Goal: Task Accomplishment & Management: Manage account settings

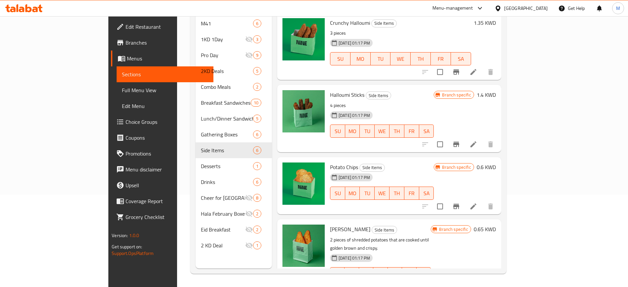
scroll to position [153, 0]
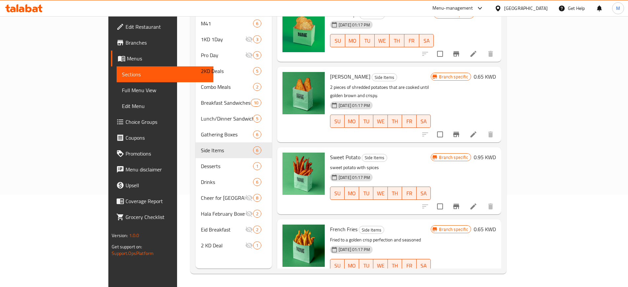
click at [18, 9] on icon at bounding box center [18, 8] width 2 height 8
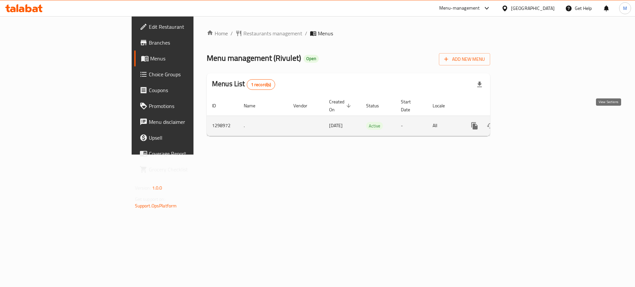
click at [526, 122] on icon "enhanced table" at bounding box center [522, 126] width 8 height 8
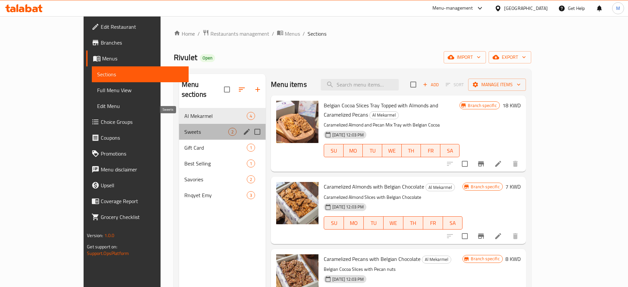
click at [184, 128] on span "Sweets" at bounding box center [206, 132] width 44 height 8
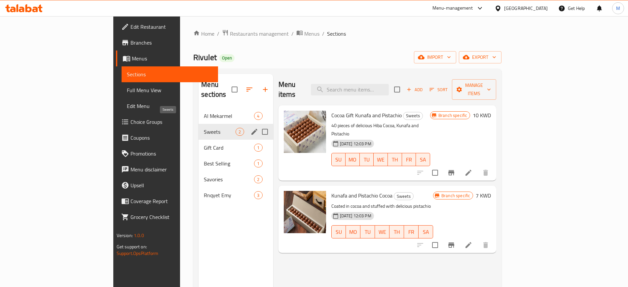
click at [204, 128] on span "Sweets" at bounding box center [220, 132] width 32 height 8
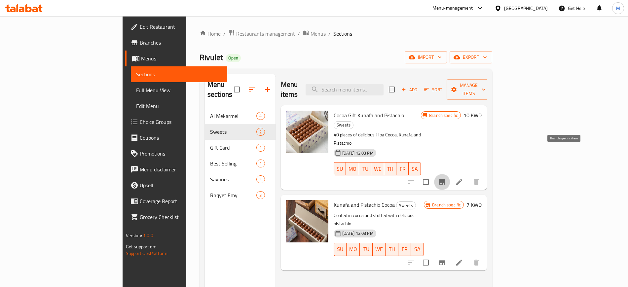
click at [446, 178] on icon "Branch-specific-item" at bounding box center [442, 182] width 8 height 8
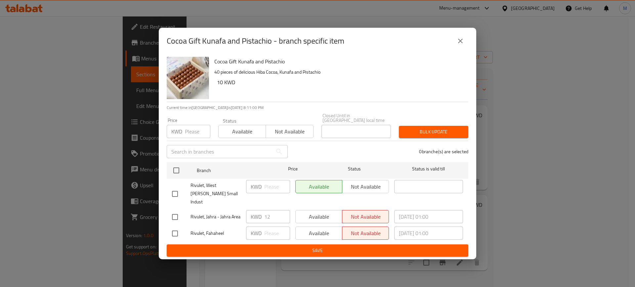
click at [463, 49] on button "close" at bounding box center [460, 41] width 16 height 16
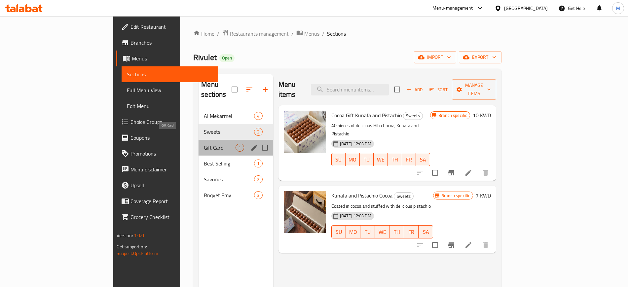
click at [204, 144] on span "Gift Card" at bounding box center [220, 148] width 32 height 8
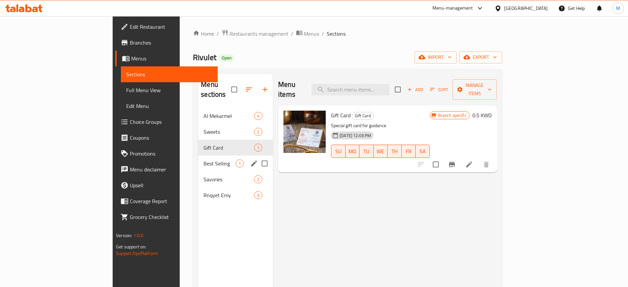
click at [204, 160] on span "Best Selling" at bounding box center [220, 164] width 32 height 8
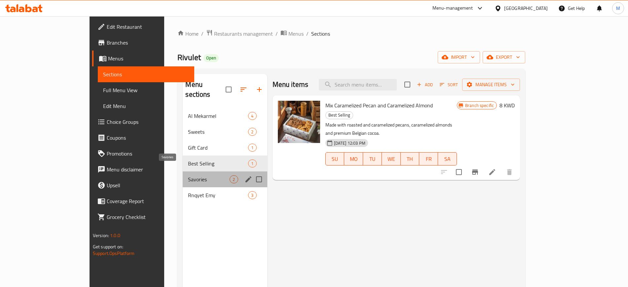
click at [188, 176] on span "Savories" at bounding box center [209, 180] width 42 height 8
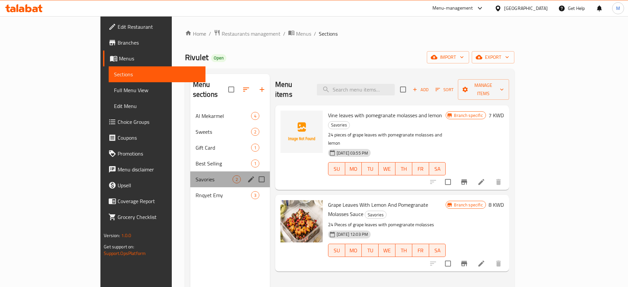
click at [190, 177] on div "Savories 2" at bounding box center [230, 180] width 80 height 16
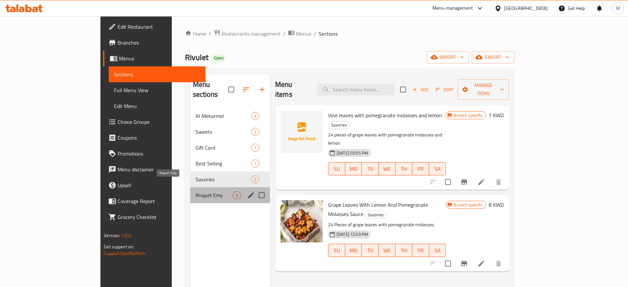
click at [196, 191] on span "Rnqyet Emy" at bounding box center [214, 195] width 37 height 8
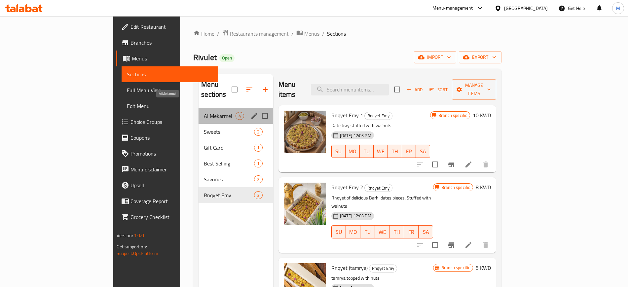
click at [204, 112] on span "Al Mekarmel" at bounding box center [220, 116] width 32 height 8
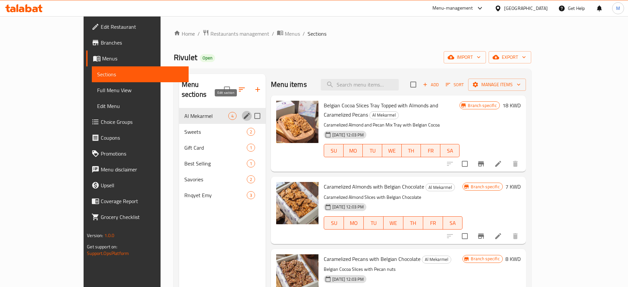
click at [244, 113] on icon "edit" at bounding box center [247, 116] width 6 height 6
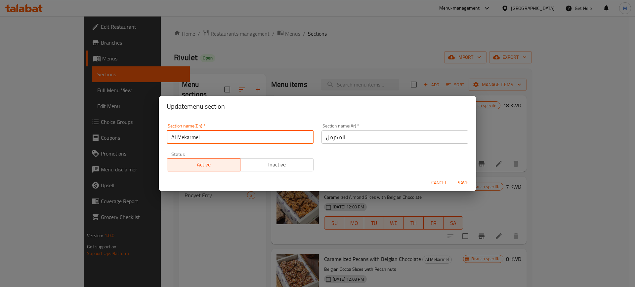
drag, startPoint x: 207, startPoint y: 134, endPoint x: 167, endPoint y: 125, distance: 41.6
click at [167, 125] on div "Section name(En)   * Al Mekarmel Section name(En) *" at bounding box center [240, 134] width 147 height 20
type input "Caramelized"
click at [452, 177] on button "Save" at bounding box center [462, 183] width 21 height 12
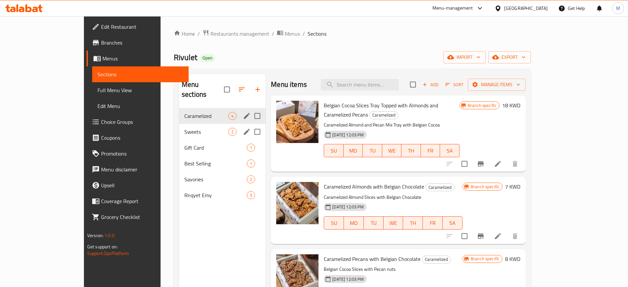
click at [184, 128] on span "Sweets" at bounding box center [206, 132] width 44 height 8
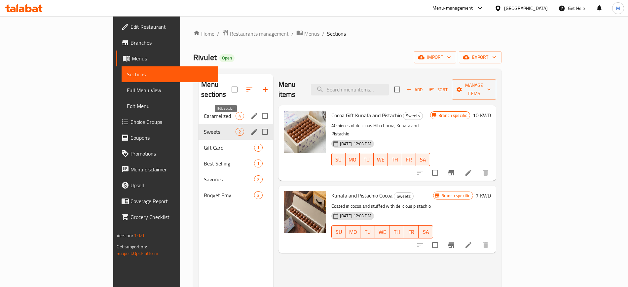
click at [252, 129] on icon "edit" at bounding box center [255, 132] width 6 height 6
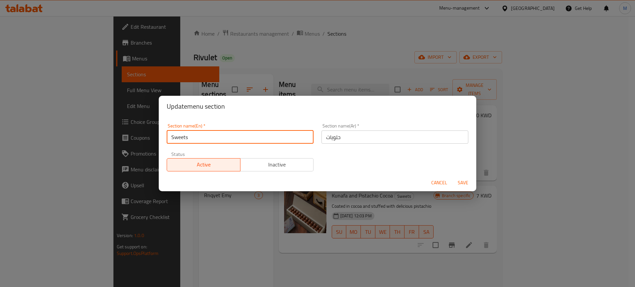
drag, startPoint x: 193, startPoint y: 134, endPoint x: 164, endPoint y: 140, distance: 29.4
click at [164, 140] on div "Section name(En)   * Sweets Section name(En) *" at bounding box center [240, 134] width 155 height 28
type input "Bites"
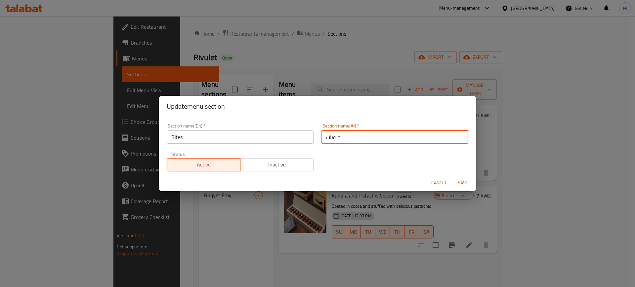
drag, startPoint x: 340, startPoint y: 135, endPoint x: 315, endPoint y: 140, distance: 25.5
click at [317, 140] on div "Section name(Ar)   * حلويات Section name(Ar) *" at bounding box center [394, 134] width 155 height 28
type input "البايتس"
click at [452, 177] on button "Save" at bounding box center [462, 183] width 21 height 12
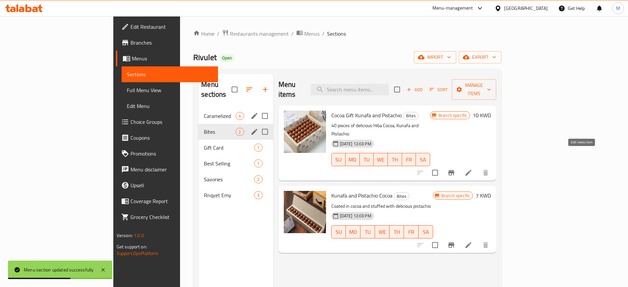
click at [473, 169] on icon at bounding box center [469, 173] width 8 height 8
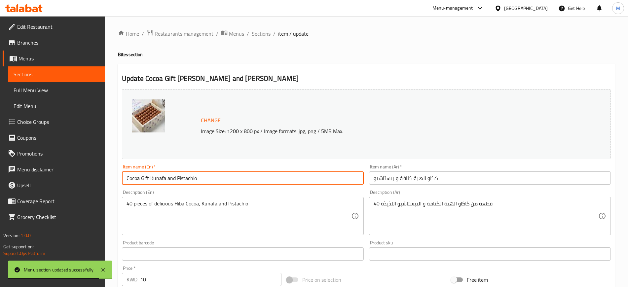
click at [208, 180] on input "Cocoa Gift Kunafa and Pistachio" at bounding box center [243, 178] width 242 height 13
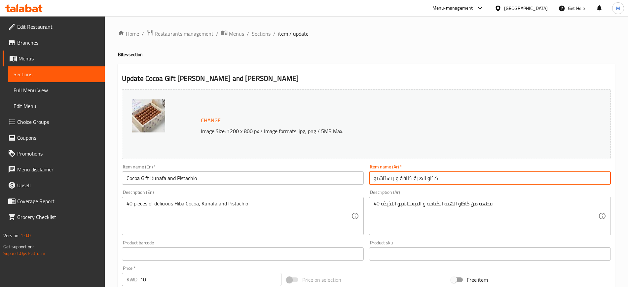
click at [434, 178] on input "ككاو الهبة كنافة و بيستاشيو" at bounding box center [490, 178] width 242 height 13
click at [452, 180] on input "كاكاو الهبة كنافة و بيستاشيو" at bounding box center [490, 178] width 242 height 13
type input "كاكاو الهبة كنافة و بيستاشيو"
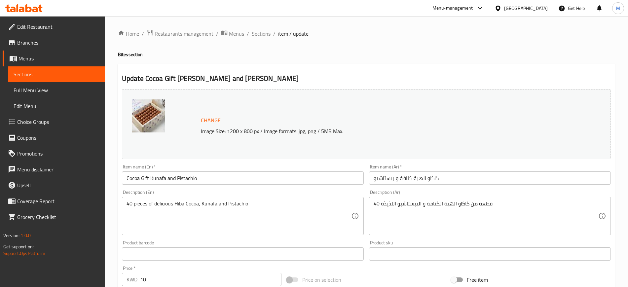
click at [303, 188] on div "Description (En) 40 pieces of delicious Hiba Cocoa, Kunafa and Pistachio Descri…" at bounding box center [242, 212] width 247 height 51
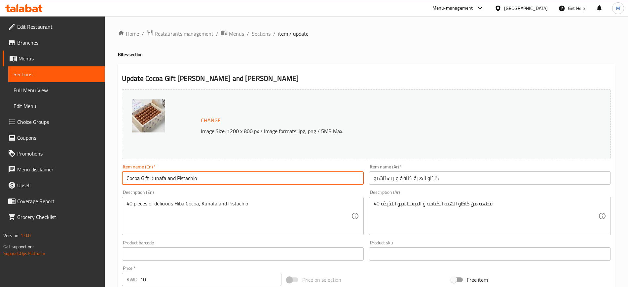
drag, startPoint x: 204, startPoint y: 178, endPoint x: 121, endPoint y: 174, distance: 83.1
click at [121, 174] on div "Item name (En)   * Cocoa Gift Kunafa and Pistachio Item name (En) *" at bounding box center [242, 174] width 247 height 25
click at [170, 178] on input "Kunafa with Pistacho Chocolate Bites" at bounding box center [243, 178] width 242 height 13
click at [235, 182] on input "Kunafa with Pistachio Chocolate Bites" at bounding box center [243, 178] width 242 height 13
type input "Kunafa with Pistachio Chocolate Bites"
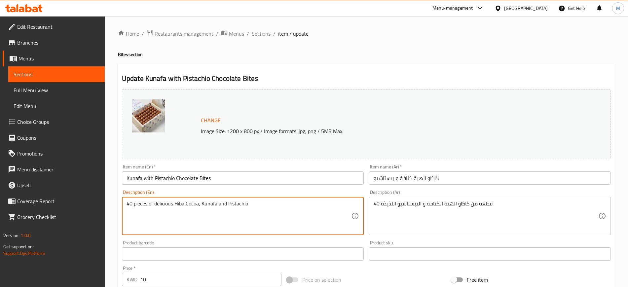
click at [187, 204] on textarea "40 pieces of delicious Hiba Cocoa, Kunafa and Pistachio" at bounding box center [239, 216] width 225 height 31
drag, startPoint x: 195, startPoint y: 203, endPoint x: 209, endPoint y: 203, distance: 14.2
click at [209, 203] on textarea "40 pieces of delicious trending Cocoa, Kunafa and Pistachio" at bounding box center [239, 216] width 225 height 31
click at [221, 206] on textarea "40 pieces of delicious trending chocolate Kunafa and Pistachio" at bounding box center [239, 216] width 225 height 31
click at [246, 203] on textarea "40 pieces of delicious trending chocolate kunafa and Pistachio" at bounding box center [239, 216] width 225 height 31
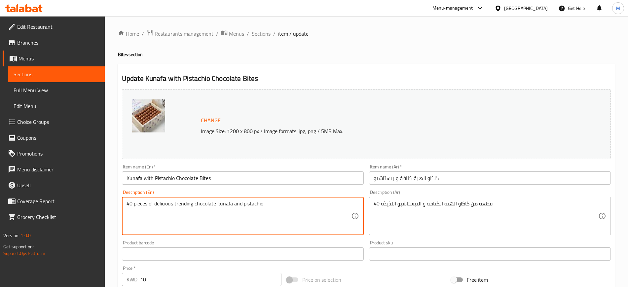
click at [292, 205] on textarea "40 pieces of delicious trending chocolate kunafa and pistachio" at bounding box center [239, 216] width 225 height 31
type textarea "40 pieces of delicious trending chocolate kunafa and pistachio"
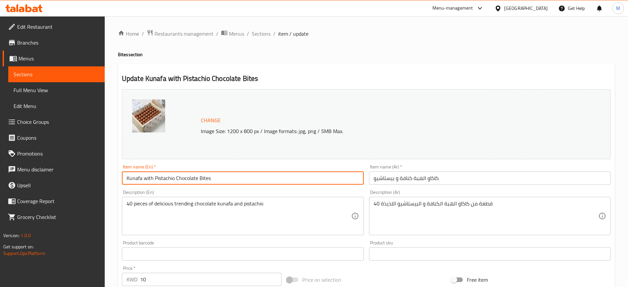
click at [269, 179] on input "Kunafa with Pistachio Chocolate Bites" at bounding box center [243, 178] width 242 height 13
click at [262, 33] on span "Sections" at bounding box center [261, 34] width 19 height 8
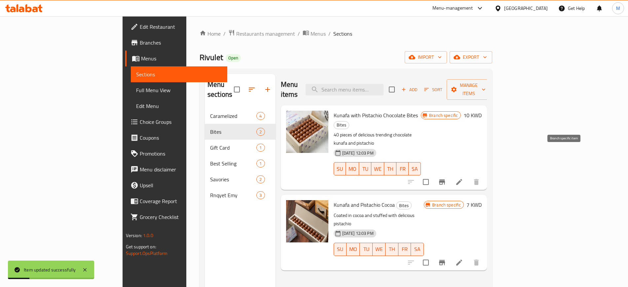
click at [445, 180] on icon "Branch-specific-item" at bounding box center [442, 182] width 6 height 5
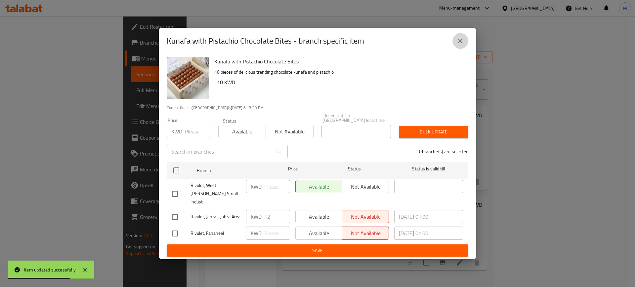
click at [460, 45] on icon "close" at bounding box center [460, 41] width 8 height 8
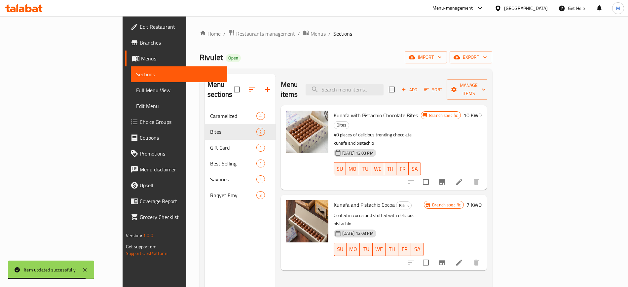
click at [469, 257] on li at bounding box center [459, 263] width 19 height 12
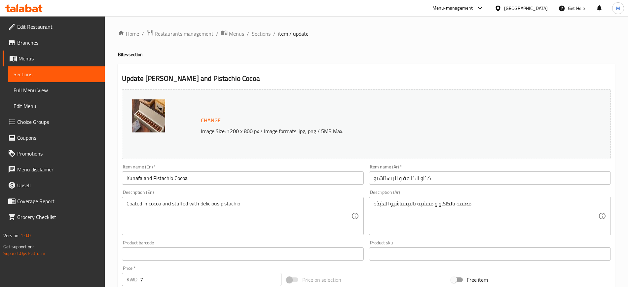
click at [206, 190] on div "Description (En) Coated in cocoa and stuffed with delicious pistachio Descripti…" at bounding box center [243, 212] width 242 height 45
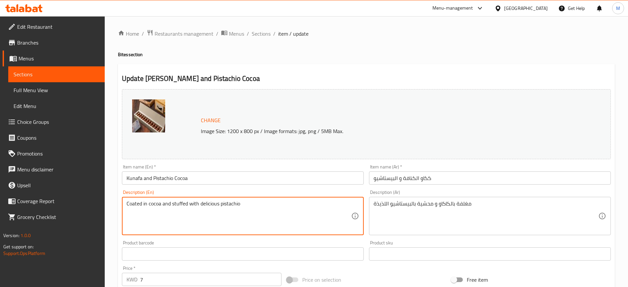
click at [127, 204] on textarea "Coated in cocoa and stuffed with delicious pistachio" at bounding box center [239, 216] width 225 height 31
click at [151, 202] on textarea "24 pieces Coated in cocoa and stuffed with delicious pistachio" at bounding box center [239, 216] width 225 height 31
drag, startPoint x: 277, startPoint y: 211, endPoint x: 149, endPoint y: 206, distance: 127.7
click at [149, 206] on textarea "24 pieces coated in cocoa and stuffed with delicious pistachio" at bounding box center [239, 216] width 225 height 31
type textarea "24 pieces chocolate stuffed with pistachio"
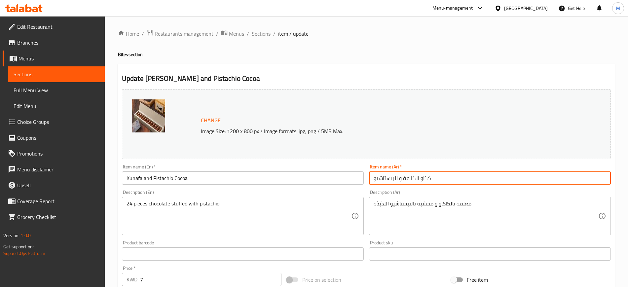
click at [427, 178] on input "ككاو الكنافة و البيستاشيو" at bounding box center [490, 178] width 242 height 13
type input "كاكاو الكنافة و البيستاشيو"
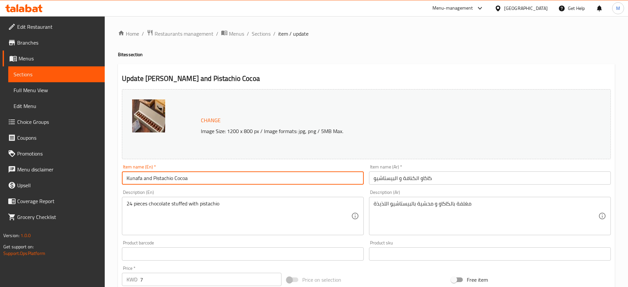
drag, startPoint x: 175, startPoint y: 179, endPoint x: 190, endPoint y: 180, distance: 14.5
click at [190, 180] on input "Kunafa and Pistachio Cocoa" at bounding box center [243, 178] width 242 height 13
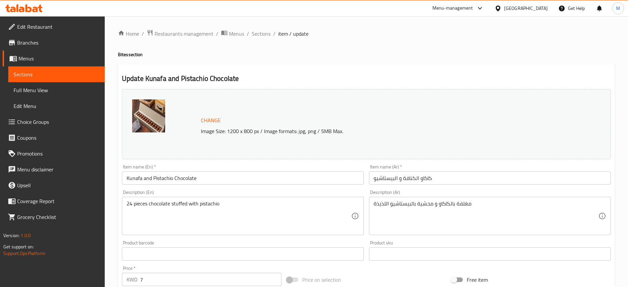
click at [176, 166] on div "Item name (En)   * Kunafa and Pistachio Chocolate Item name (En) *" at bounding box center [243, 175] width 242 height 20
click at [234, 180] on input "Kunafa and Pistachio Chocolate" at bounding box center [243, 178] width 242 height 13
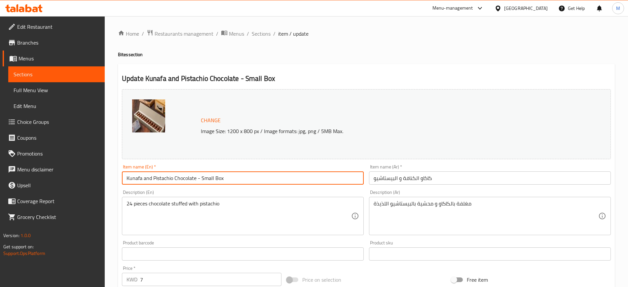
click at [198, 179] on input "Kunafa and Pistachio Chocolate - Small Box" at bounding box center [243, 178] width 242 height 13
type input "Kunafa and Pistachio Chocolate Bites - Small Box"
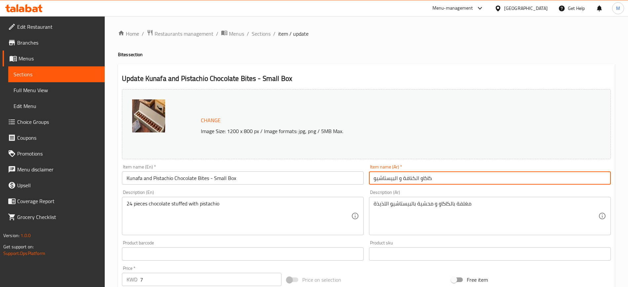
click at [469, 176] on input "كاكاو الكنافة و البيستاشيو" at bounding box center [490, 178] width 242 height 13
type input "كاكاو الكنافة و البيستاشيو - بوكس صغير"
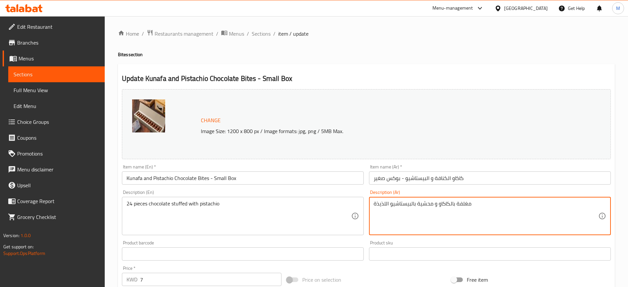
drag, startPoint x: 487, startPoint y: 205, endPoint x: 374, endPoint y: 213, distance: 113.3
type textarea "24 حبه شوكولاته بالبستاشيو"
click at [255, 177] on input "Kunafa and Pistachio Chocolate Bites - Small Box" at bounding box center [243, 178] width 242 height 13
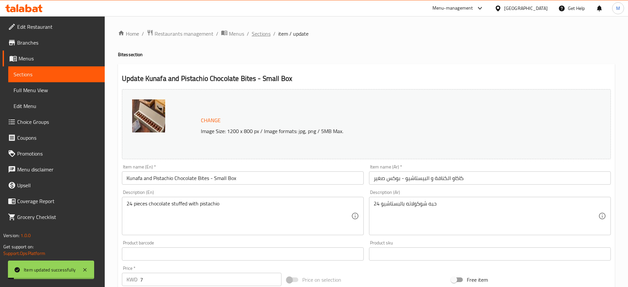
click at [264, 33] on span "Sections" at bounding box center [261, 34] width 19 height 8
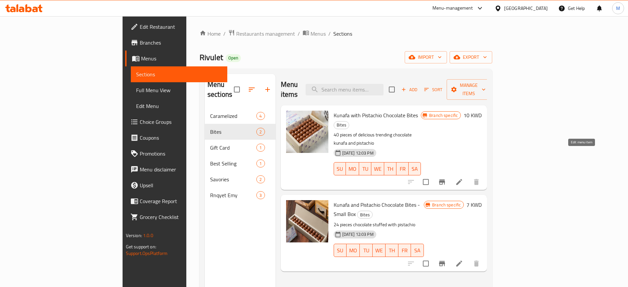
click at [463, 178] on icon at bounding box center [460, 182] width 8 height 8
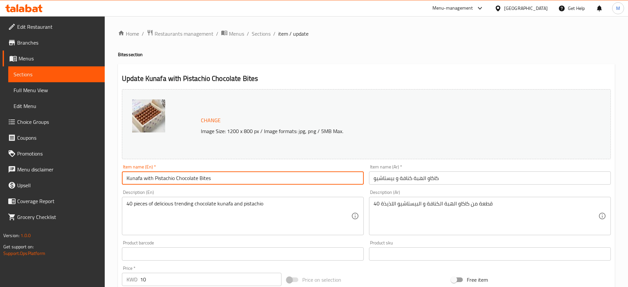
click at [242, 179] on input "Kunafa with Pistachio Chocolate Bites" at bounding box center [243, 178] width 242 height 13
type input "Kunafa with Pistachio Chocolate Bites - Large Box"
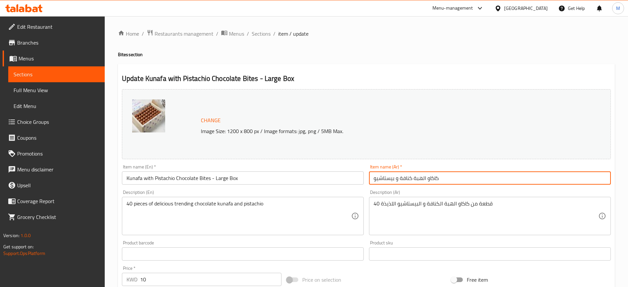
click at [474, 181] on input "كاكاو الهبة كنافة و بيستاشيو" at bounding box center [490, 178] width 242 height 13
type input "كاكاو الهبة كنافة و بيستاشيو - بوكس كبير"
click at [259, 37] on span "Sections" at bounding box center [261, 34] width 19 height 8
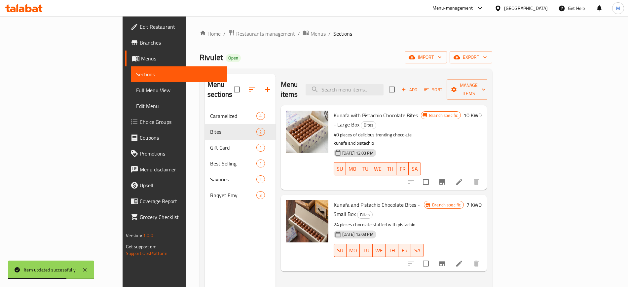
click at [443, 86] on span "Sort" at bounding box center [433, 90] width 18 height 8
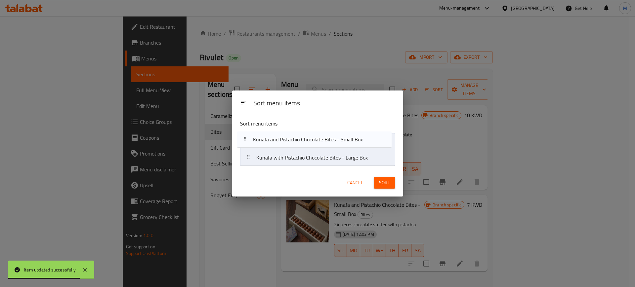
drag, startPoint x: 277, startPoint y: 162, endPoint x: 273, endPoint y: 142, distance: 20.2
click at [273, 142] on nav "Kunafa with Pistachio Chocolate Bites - Large Box Kunafa and Pistachio Chocolat…" at bounding box center [317, 149] width 155 height 33
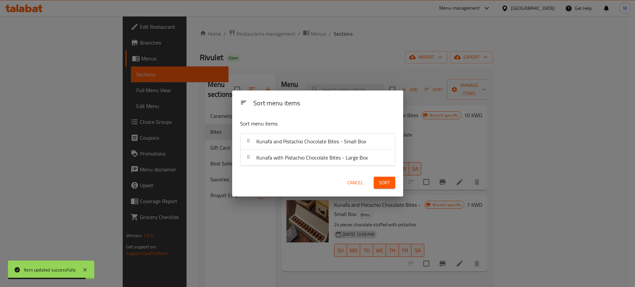
click at [379, 180] on span "Sort" at bounding box center [384, 183] width 11 height 8
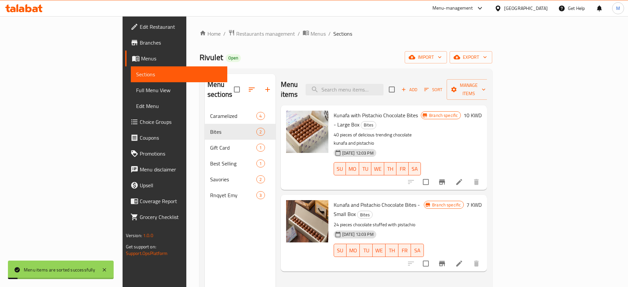
click at [424, 111] on div "Kunafa with Pistachio Chocolate Bites - Large Box Bites 40 pieces of delicious …" at bounding box center [377, 147] width 93 height 79
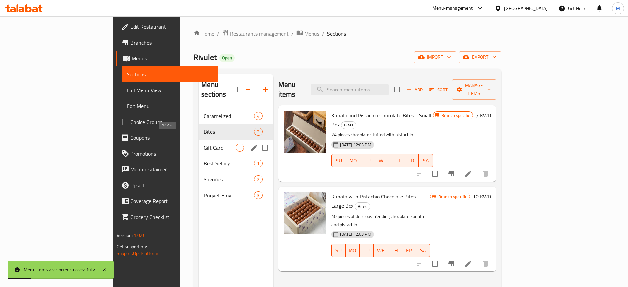
click at [204, 144] on span "Gift Card" at bounding box center [220, 148] width 32 height 8
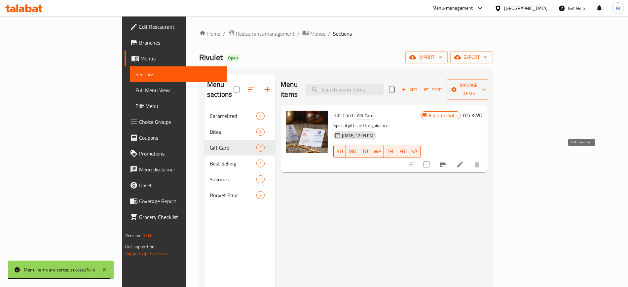
click at [464, 161] on icon at bounding box center [460, 165] width 8 height 8
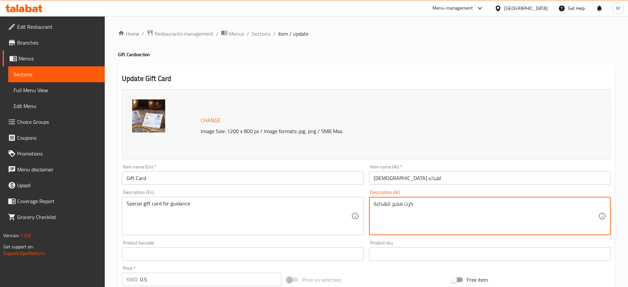
drag, startPoint x: 425, startPoint y: 206, endPoint x: 365, endPoint y: 209, distance: 60.9
click at [363, 209] on div "Change Image Size: 1200 x 800 px / Image formats: jpg, png / 5MB Max. Item name…" at bounding box center [366, 234] width 495 height 295
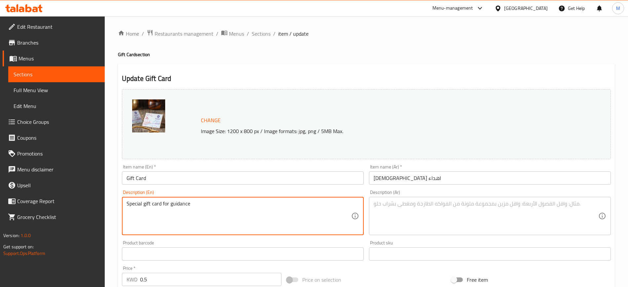
drag, startPoint x: 227, startPoint y: 209, endPoint x: 119, endPoint y: 224, distance: 108.7
click at [172, 173] on input "Gift Card" at bounding box center [243, 178] width 242 height 13
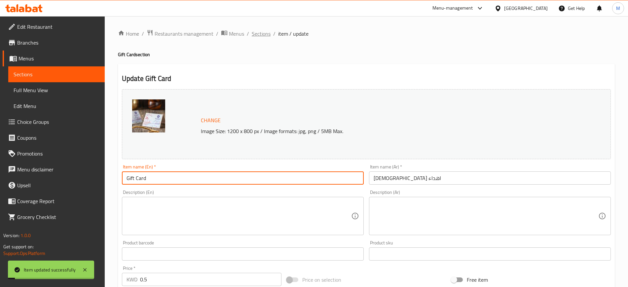
click at [262, 35] on span "Sections" at bounding box center [261, 34] width 19 height 8
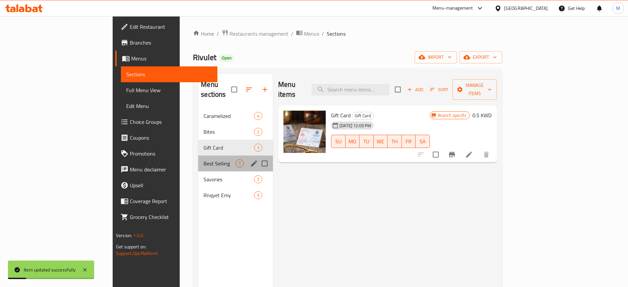
click at [198, 156] on div "Best Selling 1" at bounding box center [235, 164] width 75 height 16
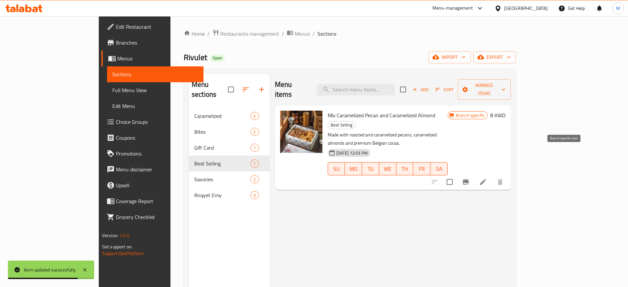
click at [470, 178] on icon "Branch-specific-item" at bounding box center [466, 182] width 8 height 8
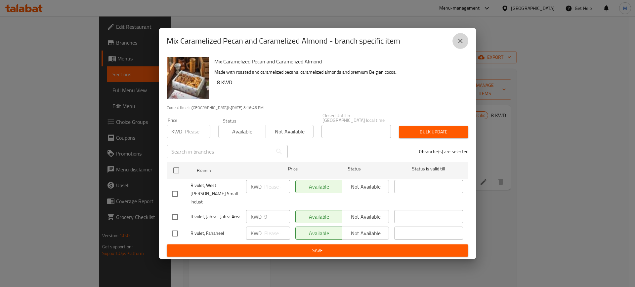
drag, startPoint x: 461, startPoint y: 50, endPoint x: 537, endPoint y: 107, distance: 94.9
click at [462, 45] on icon "close" at bounding box center [460, 41] width 8 height 8
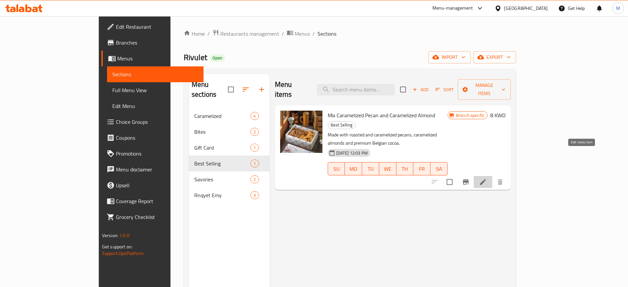
click at [487, 178] on icon at bounding box center [483, 182] width 8 height 8
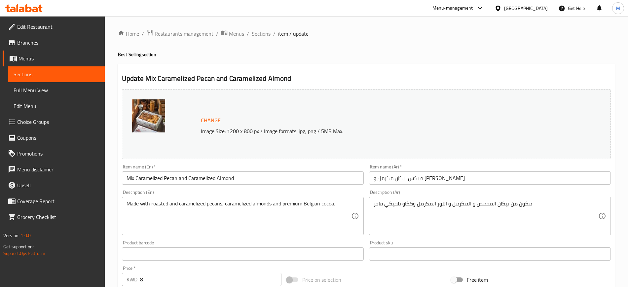
click at [265, 178] on input "Mix Caramelized Pecan and Caramelized Almond" at bounding box center [243, 178] width 242 height 13
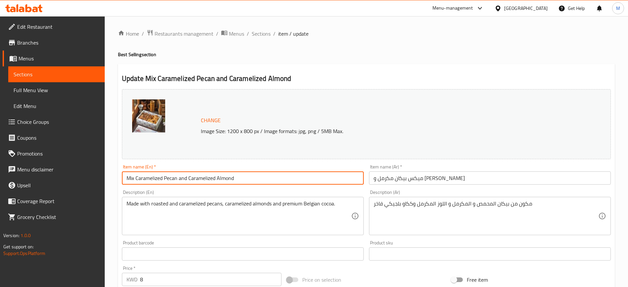
type input "Mix Caramelized Pecan and Caramelized Almond Box"
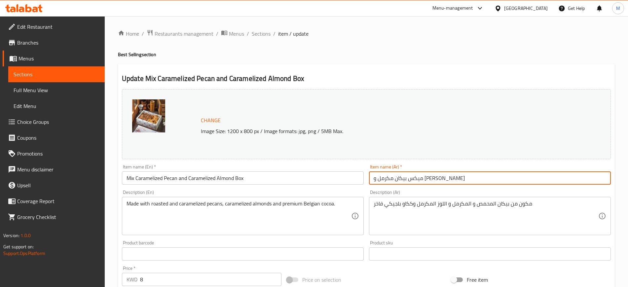
click at [375, 179] on input "ميكس بيكان مكرمل و لوز مكرمل" at bounding box center [490, 178] width 242 height 13
click at [444, 179] on input "بوكس ميكس بيكان مكرمل و لوز مكرمل" at bounding box center [490, 178] width 242 height 13
type input "بوكس مكس بيكان مكرمل و لوز مكرمل"
click at [268, 33] on span "Sections" at bounding box center [261, 34] width 19 height 8
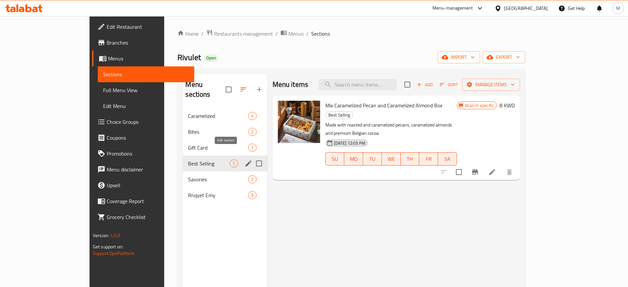
click at [246, 161] on icon "edit" at bounding box center [249, 164] width 6 height 6
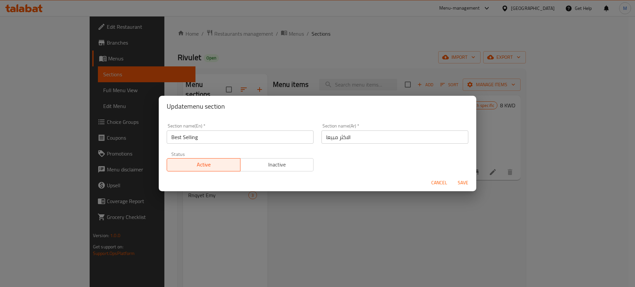
click at [101, 146] on div "Update menu section Section name(En)   * Best Selling Section name(En) * Sectio…" at bounding box center [317, 143] width 635 height 287
type input "Mix Box"
drag, startPoint x: 351, startPoint y: 132, endPoint x: 303, endPoint y: 140, distance: 49.1
click at [304, 140] on div "Section name(En)   * Mix Box Section name(En) * Section name(Ar)   * الاكثر مبي…" at bounding box center [317, 148] width 309 height 56
type input "بوكس مكس"
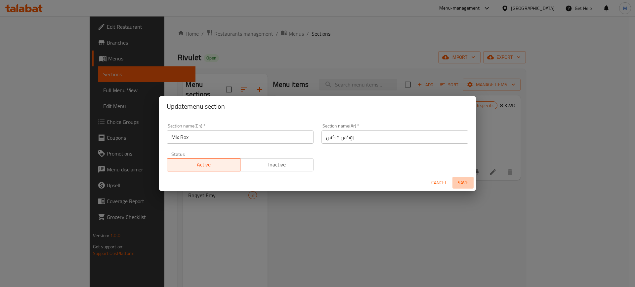
click at [466, 184] on span "Save" at bounding box center [463, 183] width 16 height 8
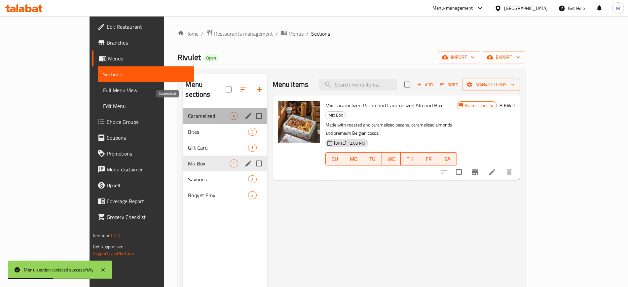
click at [188, 112] on span "Caramelized" at bounding box center [209, 116] width 42 height 8
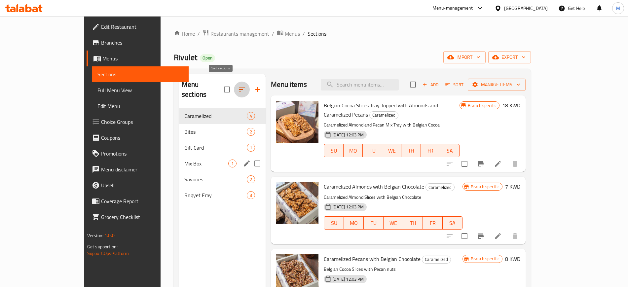
click at [238, 87] on icon "button" at bounding box center [242, 90] width 8 height 8
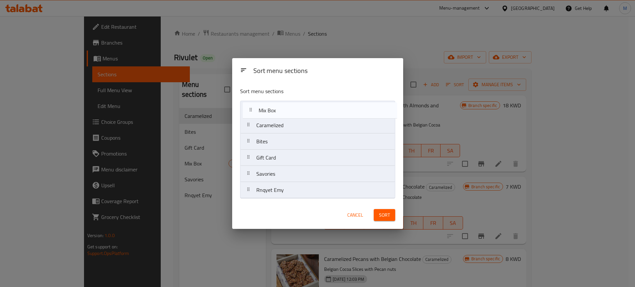
drag, startPoint x: 308, startPoint y: 160, endPoint x: 309, endPoint y: 110, distance: 49.9
click at [309, 110] on nav "Caramelized Bites Gift Card Mix Box Savories Rnqyet Emy" at bounding box center [317, 150] width 155 height 98
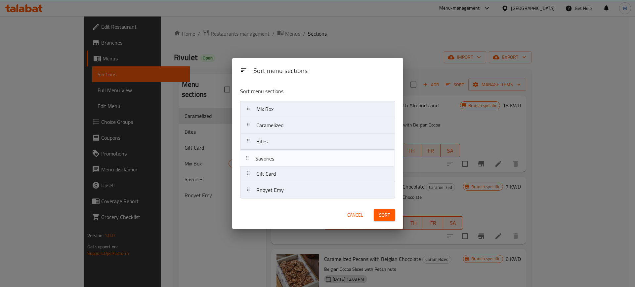
drag, startPoint x: 299, startPoint y: 174, endPoint x: 298, endPoint y: 158, distance: 15.9
click at [298, 158] on nav "Mix Box Caramelized Bites Gift Card Savories Rnqyet Emy" at bounding box center [317, 150] width 155 height 98
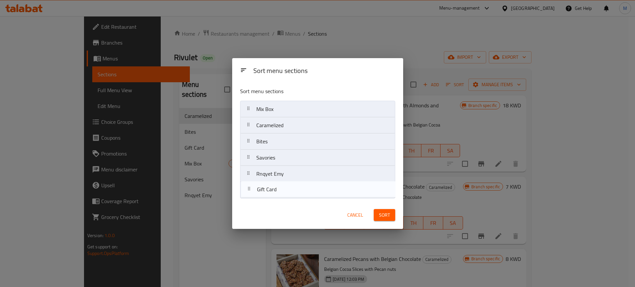
drag, startPoint x: 299, startPoint y: 174, endPoint x: 300, endPoint y: 192, distance: 17.5
click at [300, 192] on nav "Mix Box Caramelized Bites Savories Gift Card Rnqyet Emy" at bounding box center [317, 150] width 155 height 98
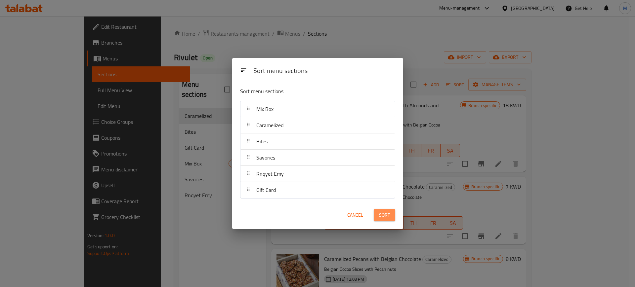
click at [387, 217] on span "Sort" at bounding box center [384, 215] width 11 height 8
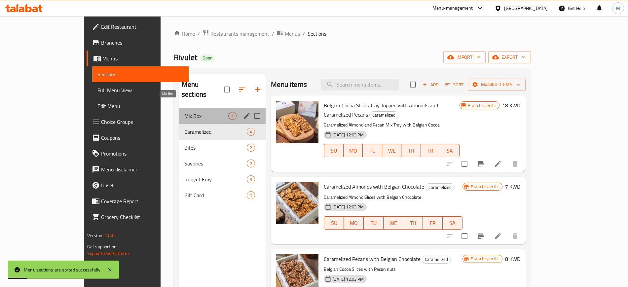
click at [184, 112] on span "Mix Box" at bounding box center [206, 116] width 44 height 8
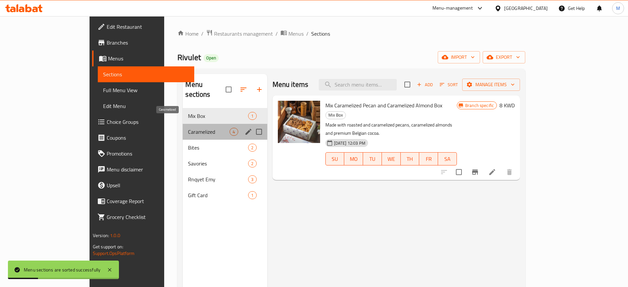
click at [188, 128] on span "Caramelized" at bounding box center [209, 132] width 42 height 8
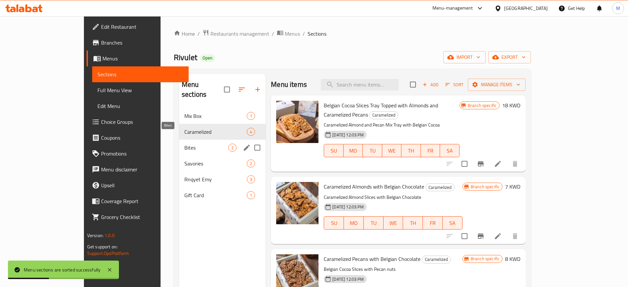
click at [184, 144] on span "Bites" at bounding box center [206, 148] width 44 height 8
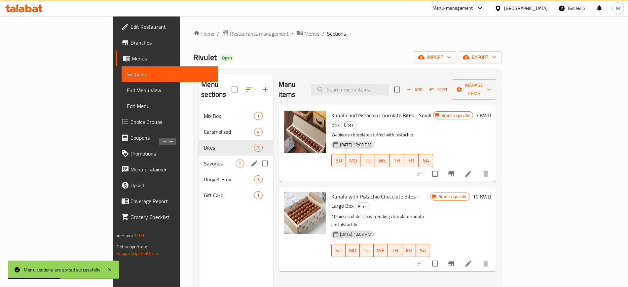
click at [204, 160] on span "Savories" at bounding box center [220, 164] width 32 height 8
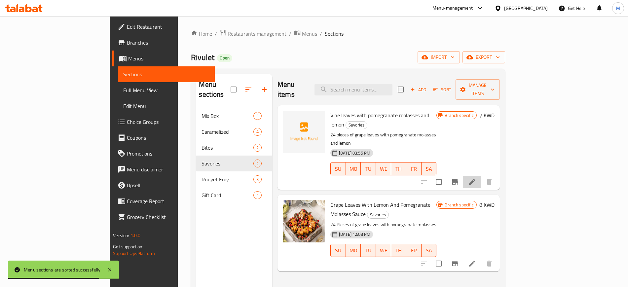
click at [482, 176] on li at bounding box center [472, 182] width 19 height 12
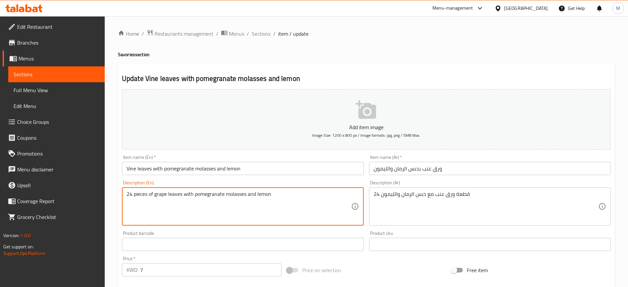
drag, startPoint x: 155, startPoint y: 194, endPoint x: 166, endPoint y: 196, distance: 11.6
click at [309, 200] on textarea "24 pieces of vine leaves with pomegranate molasses and lemon" at bounding box center [239, 206] width 225 height 31
type textarea "24 pieces of vine leaves with pomegranate molasses and lemon"
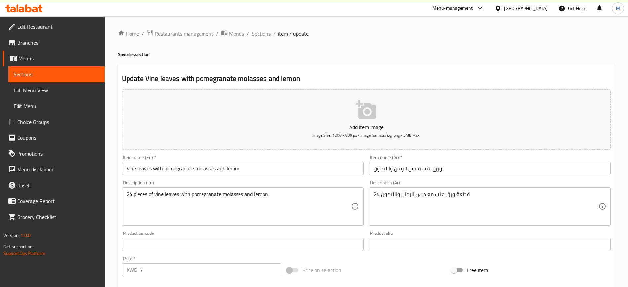
click at [274, 179] on div "Description (En) 24 pieces of vine leaves with pomegranate molasses and lemon D…" at bounding box center [242, 203] width 247 height 51
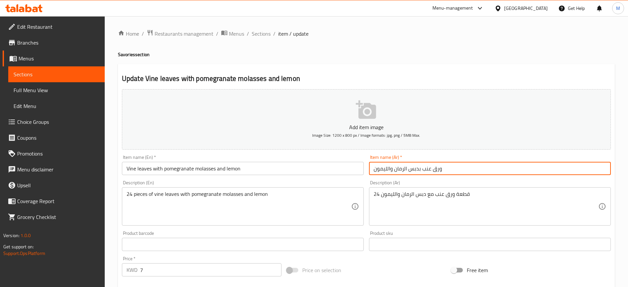
drag, startPoint x: 455, startPoint y: 170, endPoint x: 361, endPoint y: 181, distance: 95.2
click at [361, 181] on div "Add item image Image Size: 1200 x 800 px / Image formats: jpg, png / 5MB Max. I…" at bounding box center [366, 229] width 495 height 285
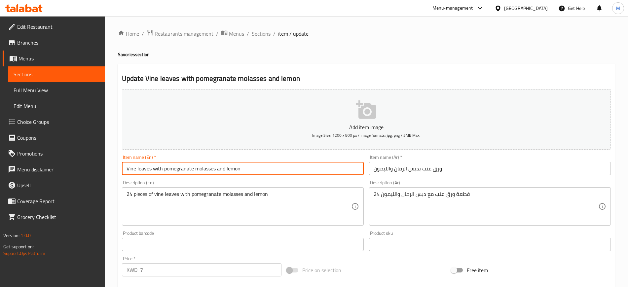
drag, startPoint x: 265, startPoint y: 169, endPoint x: 124, endPoint y: 184, distance: 142.7
click at [124, 184] on div "Add item image Image Size: 1200 x 800 px / Image formats: jpg, png / 5MB Max. I…" at bounding box center [366, 229] width 495 height 285
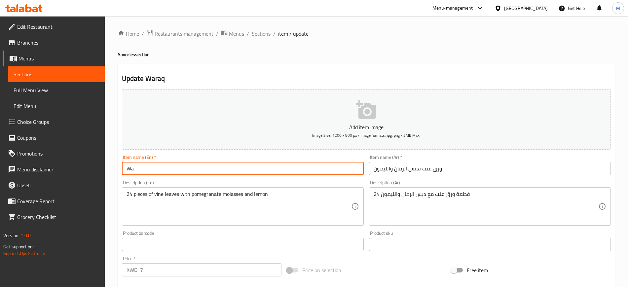
type input "W"
type input "Vine Leaves"
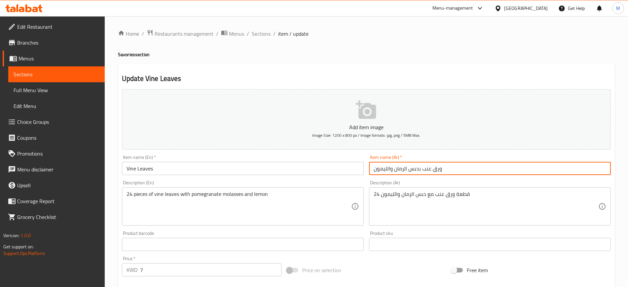
drag, startPoint x: 456, startPoint y: 168, endPoint x: 387, endPoint y: 168, distance: 68.1
click at [387, 168] on input "ورق عنب بدبس الرمان والليمون" at bounding box center [490, 168] width 242 height 13
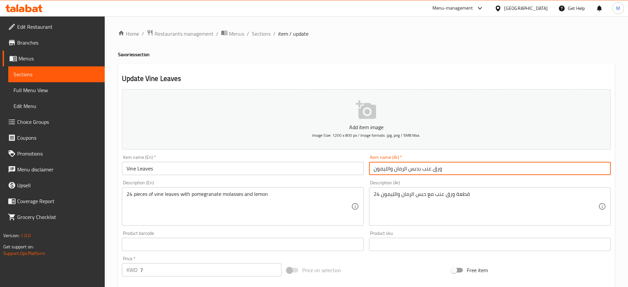
click at [387, 168] on input "ورق عنب بدبس الرمان والليمون" at bounding box center [490, 168] width 242 height 13
type input "ورق عنب"
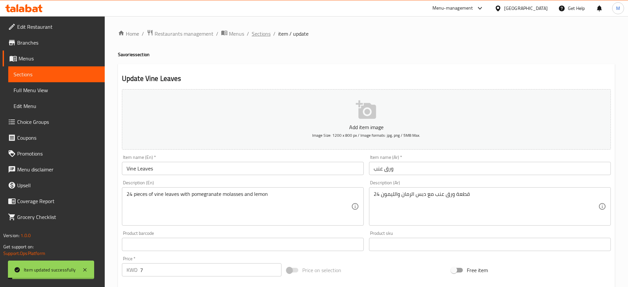
click at [264, 38] on span "Sections" at bounding box center [261, 34] width 19 height 8
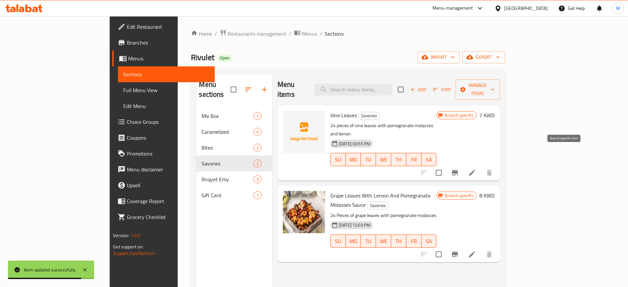
click at [459, 169] on icon "Branch-specific-item" at bounding box center [455, 173] width 8 height 8
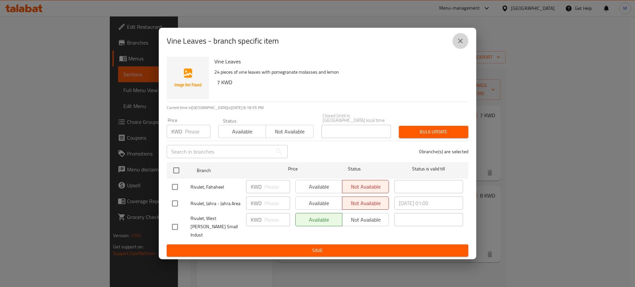
click at [464, 45] on icon "close" at bounding box center [460, 41] width 8 height 8
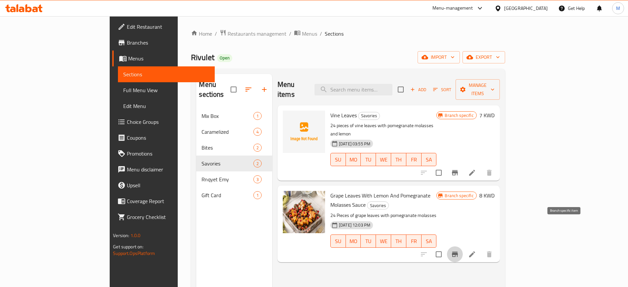
click at [459, 251] on icon "Branch-specific-item" at bounding box center [455, 255] width 8 height 8
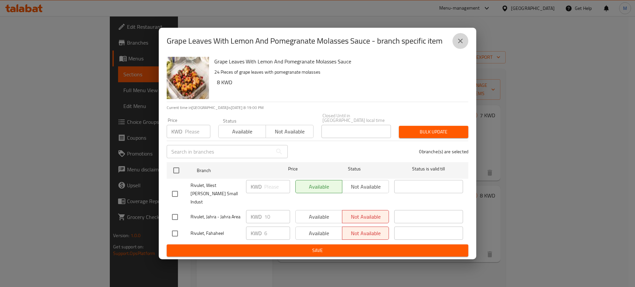
click at [456, 49] on button "close" at bounding box center [460, 41] width 16 height 16
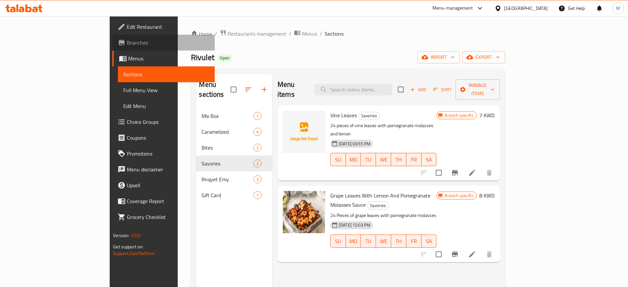
click at [127, 41] on span "Branches" at bounding box center [168, 43] width 82 height 8
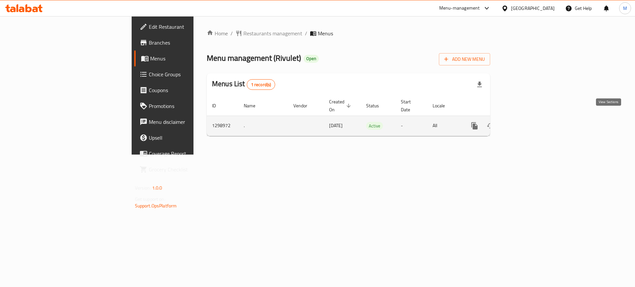
click at [526, 122] on icon "enhanced table" at bounding box center [522, 126] width 8 height 8
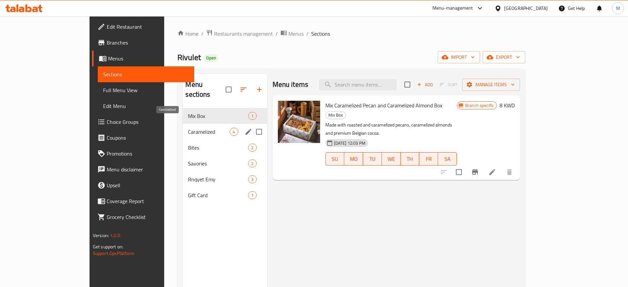
click at [188, 128] on span "Caramelized" at bounding box center [209, 132] width 42 height 8
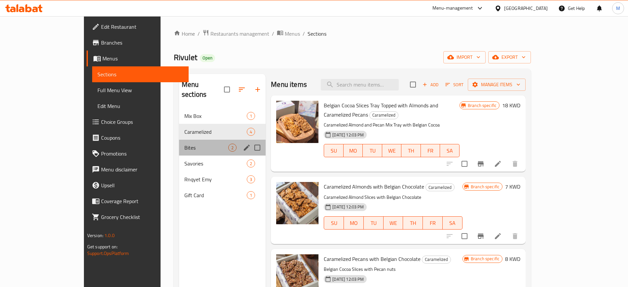
drag, startPoint x: 183, startPoint y: 130, endPoint x: 186, endPoint y: 163, distance: 33.8
click at [183, 129] on div "Mix Box 1 Caramelized 4 Bites 2 Savories 2 Rnqyet Emy 3 Gift Card 1" at bounding box center [222, 155] width 87 height 95
click at [184, 160] on span "Savories" at bounding box center [206, 164] width 44 height 8
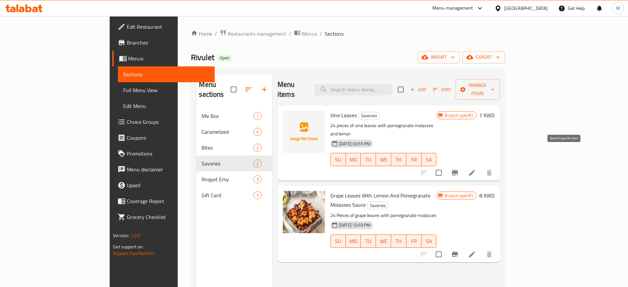
click at [459, 169] on icon "Branch-specific-item" at bounding box center [455, 173] width 8 height 8
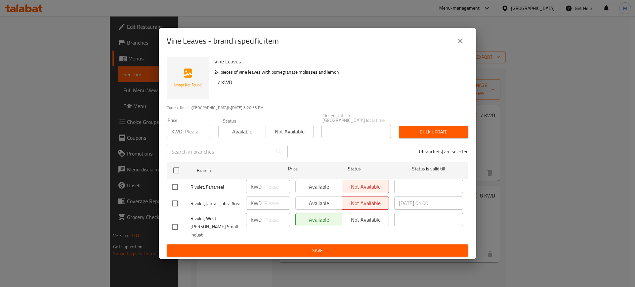
click at [460, 45] on icon "close" at bounding box center [460, 41] width 8 height 8
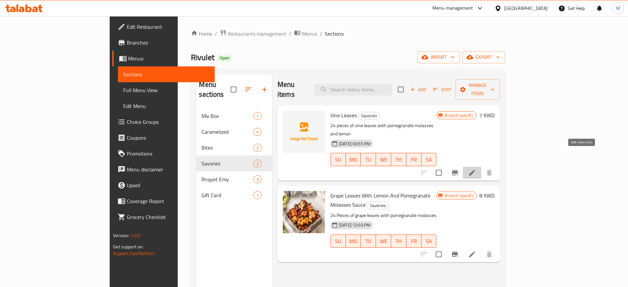
click at [476, 169] on icon at bounding box center [472, 173] width 8 height 8
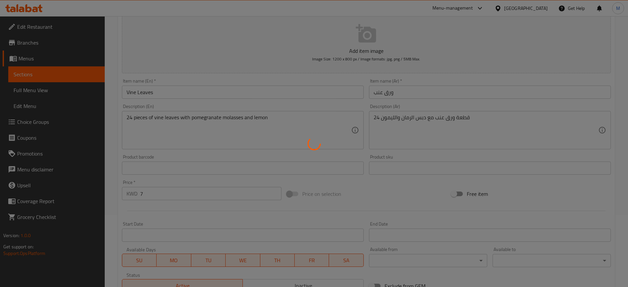
scroll to position [170, 0]
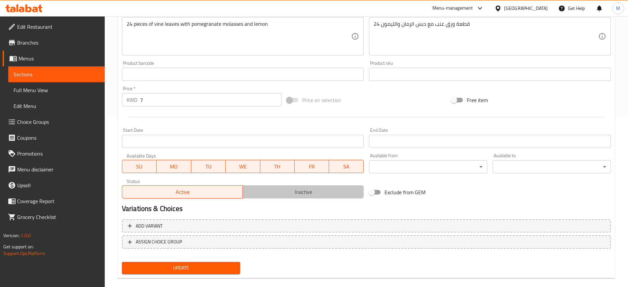
click at [325, 191] on span "Inactive" at bounding box center [304, 192] width 116 height 10
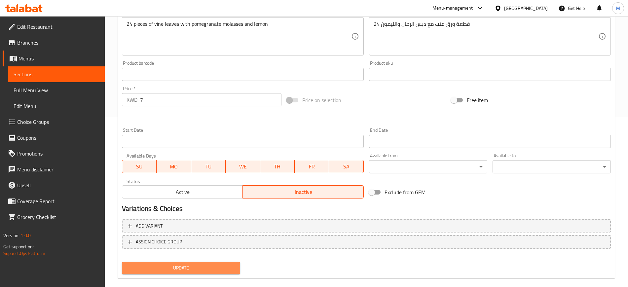
click at [174, 272] on button "Update" at bounding box center [181, 268] width 118 height 12
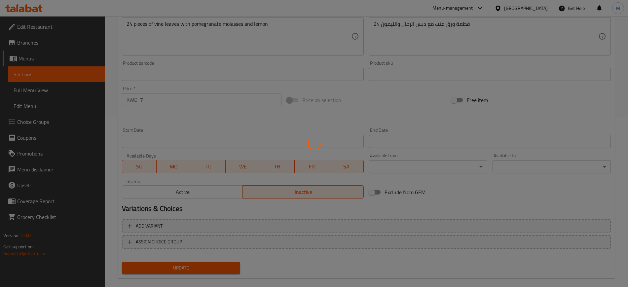
scroll to position [0, 0]
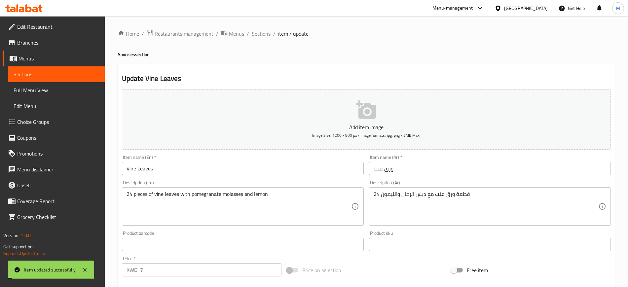
click at [266, 37] on span "Sections" at bounding box center [261, 34] width 19 height 8
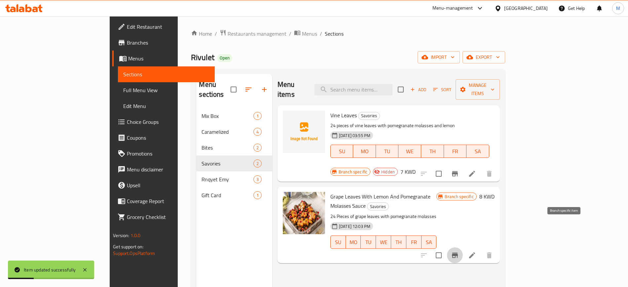
click at [459, 252] on icon "Branch-specific-item" at bounding box center [455, 256] width 8 height 8
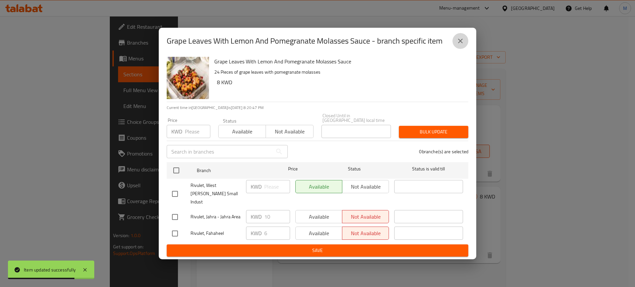
click at [463, 45] on icon "close" at bounding box center [460, 41] width 8 height 8
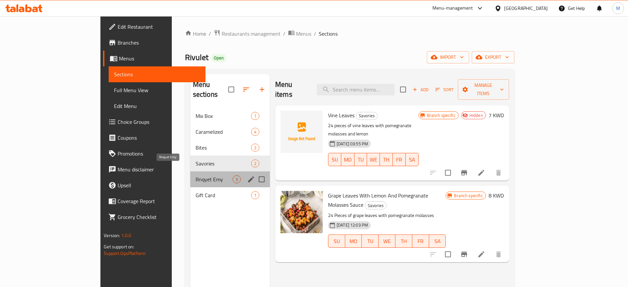
click at [196, 176] on span "Rnqyet Emy" at bounding box center [214, 180] width 37 height 8
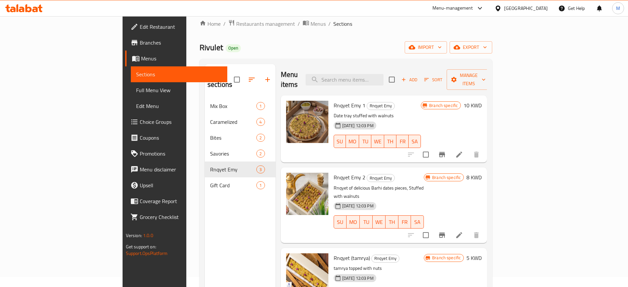
scroll to position [51, 0]
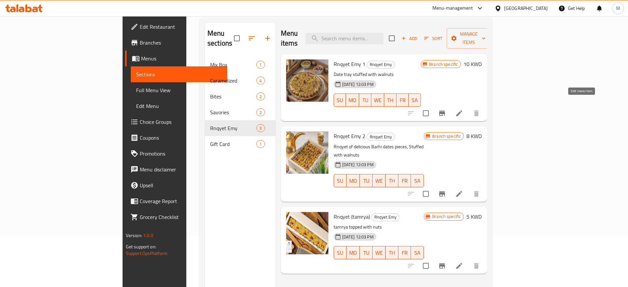
click at [463, 109] on icon at bounding box center [460, 113] width 8 height 8
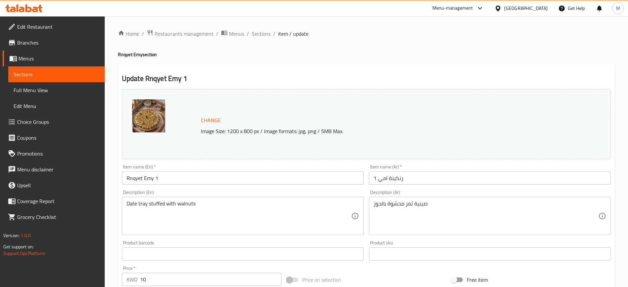
click at [274, 182] on input "Rnqyet Emy 1" at bounding box center [243, 178] width 242 height 13
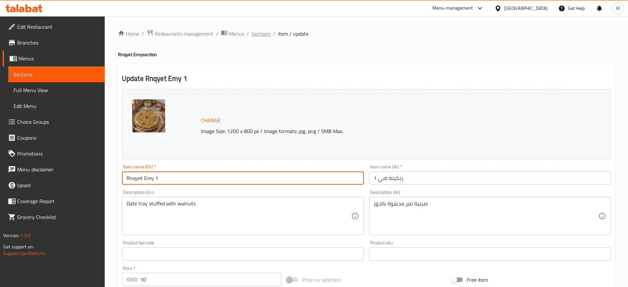
click at [262, 33] on span "Sections" at bounding box center [261, 34] width 19 height 8
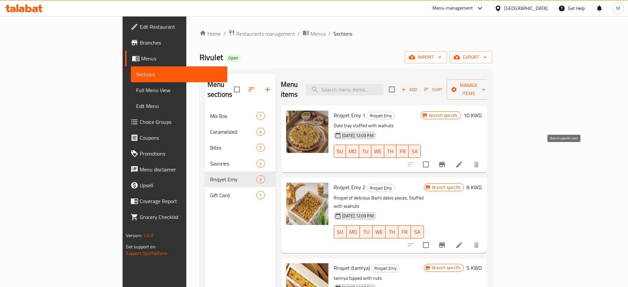
click at [446, 161] on icon "Branch-specific-item" at bounding box center [442, 165] width 8 height 8
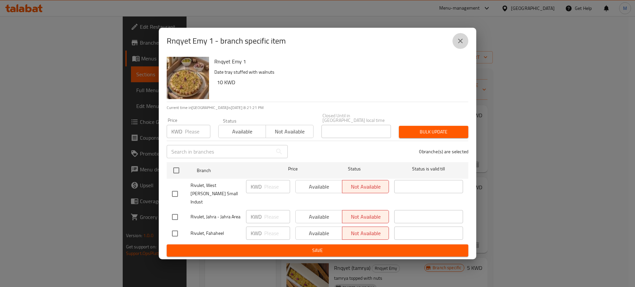
click at [459, 45] on icon "close" at bounding box center [460, 41] width 8 height 8
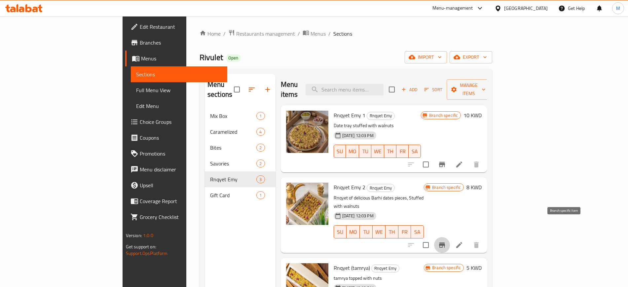
click at [450, 237] on button "Branch-specific-item" at bounding box center [442, 245] width 16 height 16
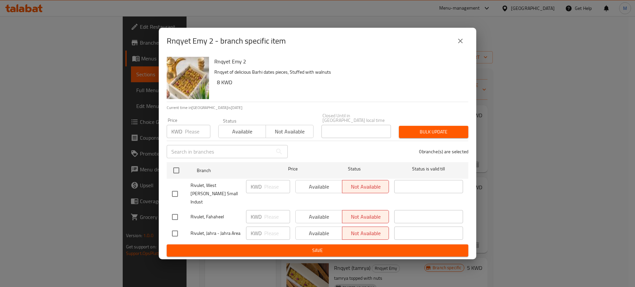
click at [465, 43] on button "close" at bounding box center [460, 41] width 16 height 16
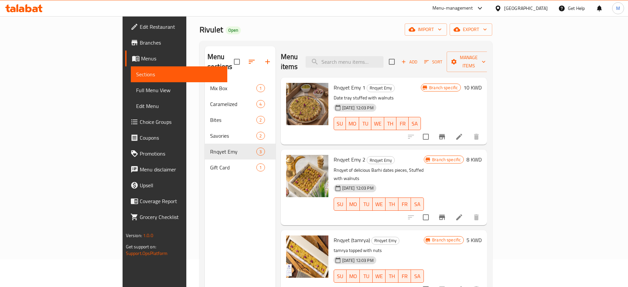
scroll to position [93, 0]
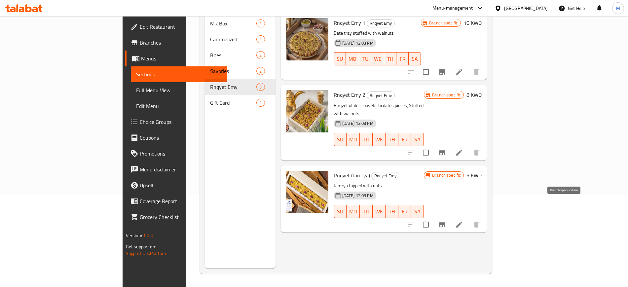
click at [446, 221] on icon "Branch-specific-item" at bounding box center [442, 225] width 8 height 8
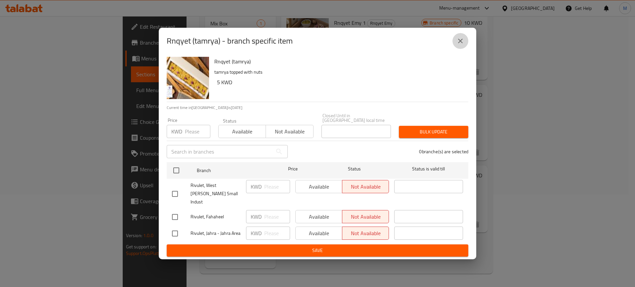
click at [464, 45] on icon "close" at bounding box center [460, 41] width 8 height 8
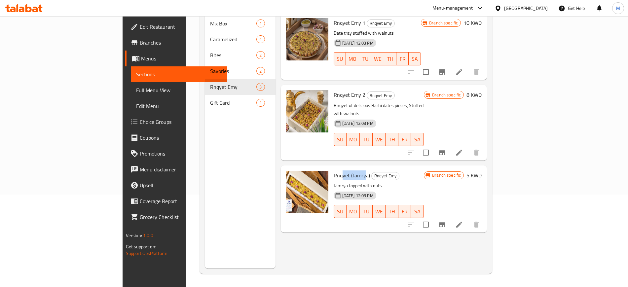
drag, startPoint x: 311, startPoint y: 159, endPoint x: 335, endPoint y: 162, distance: 24.0
click at [335, 171] on span "Rnqyet (tamrya)" at bounding box center [352, 176] width 36 height 10
click at [334, 171] on span "Rnqyet (tamrya)" at bounding box center [352, 176] width 36 height 10
drag, startPoint x: 310, startPoint y: 167, endPoint x: 351, endPoint y: 164, distance: 40.7
click at [350, 182] on p "tamrya topped with nuts" at bounding box center [379, 186] width 91 height 8
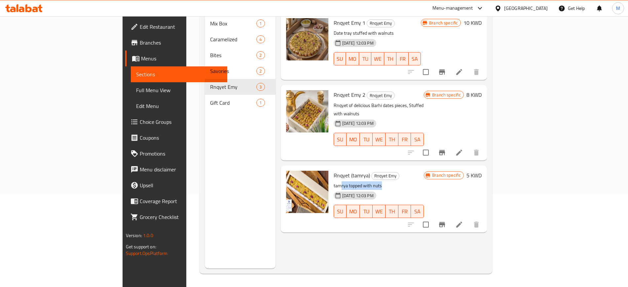
click at [392, 168] on div "Rnqyet (tamrya) Rnqyet Emy tamrya topped with nuts 06-07-2025 12:03 PM SU MO TU…" at bounding box center [379, 199] width 96 height 62
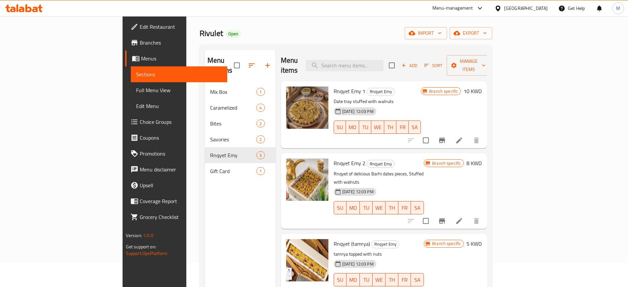
scroll to position [10, 0]
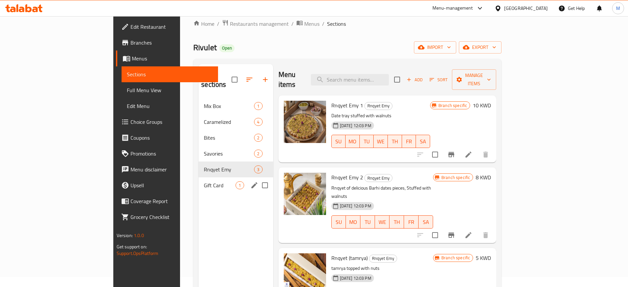
click at [204, 181] on span "Gift Card" at bounding box center [220, 185] width 32 height 8
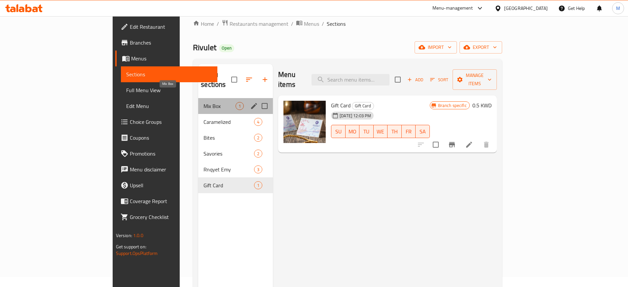
click at [204, 102] on span "Mix Box" at bounding box center [220, 106] width 32 height 8
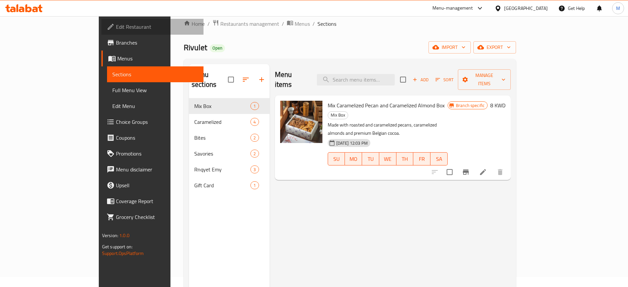
click at [116, 25] on span "Edit Restaurant" at bounding box center [157, 27] width 82 height 8
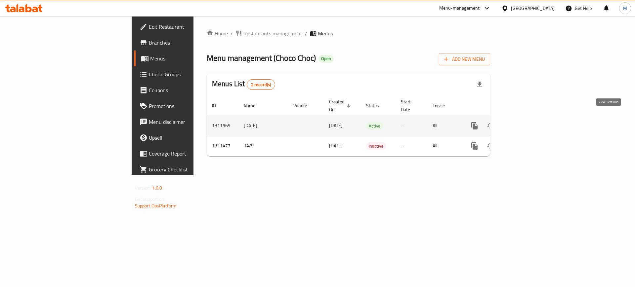
click at [526, 122] on icon "enhanced table" at bounding box center [522, 126] width 8 height 8
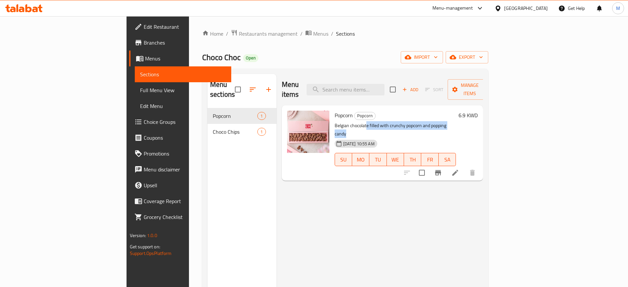
drag, startPoint x: 335, startPoint y: 116, endPoint x: 434, endPoint y: 118, distance: 99.5
click at [434, 122] on p "Belgian chocolate filled with crunchy popcorn and popping candy" at bounding box center [396, 130] width 122 height 17
drag, startPoint x: 360, startPoint y: 114, endPoint x: 429, endPoint y: 115, distance: 68.4
click at [429, 122] on p "Belgian chocolate filled with crunchy popcorn and popping candy" at bounding box center [396, 130] width 122 height 17
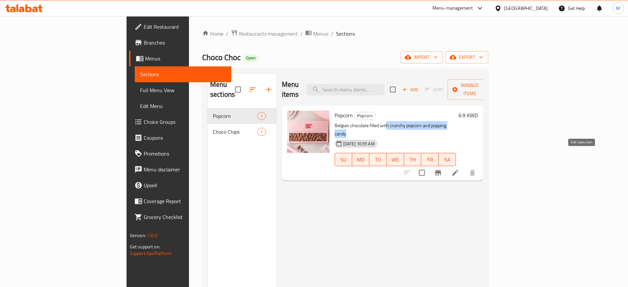
click at [459, 170] on icon at bounding box center [456, 173] width 6 height 6
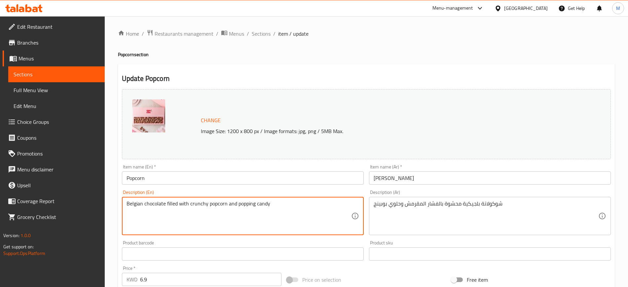
drag, startPoint x: 167, startPoint y: 203, endPoint x: 176, endPoint y: 204, distance: 9.3
type textarea "Belgian chocolate stuffed with crunchy popcorn and popping candy"
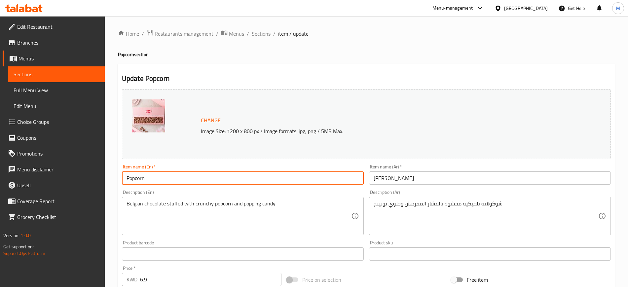
click at [170, 180] on input "Popcorn" at bounding box center [243, 178] width 242 height 13
click at [263, 39] on div "Home / Restaurants management / Menus / Sections / item / update Popcorn sectio…" at bounding box center [366, 246] width 497 height 434
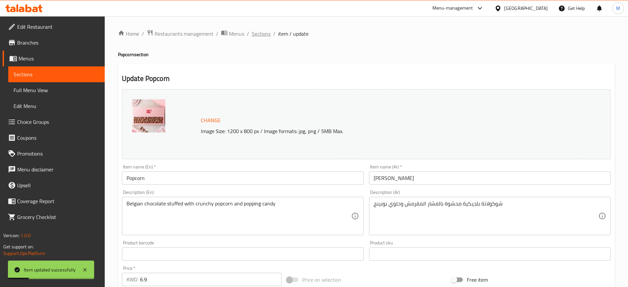
click at [262, 36] on span "Sections" at bounding box center [261, 34] width 19 height 8
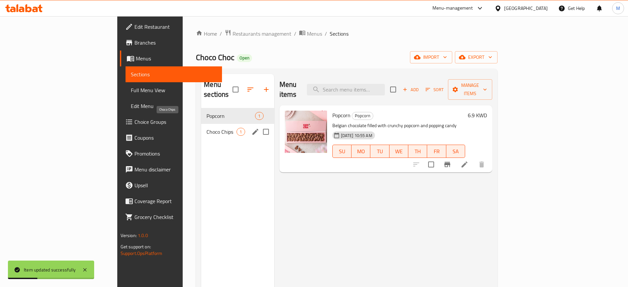
click at [207, 128] on span "Choco Chips" at bounding box center [222, 132] width 30 height 8
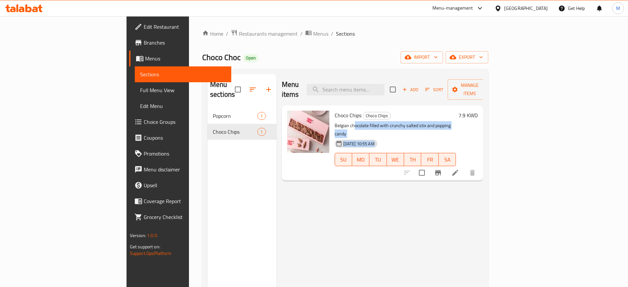
drag, startPoint x: 323, startPoint y: 116, endPoint x: 435, endPoint y: 119, distance: 112.1
click at [435, 119] on div "Choco Chips Choco Chips Belgian chocolate filled with crunchy salted stix and p…" at bounding box center [395, 143] width 127 height 70
click at [426, 122] on p "Belgian chocolate filled with crunchy salted stix and popping candy" at bounding box center [396, 130] width 122 height 17
click at [459, 169] on icon at bounding box center [456, 173] width 8 height 8
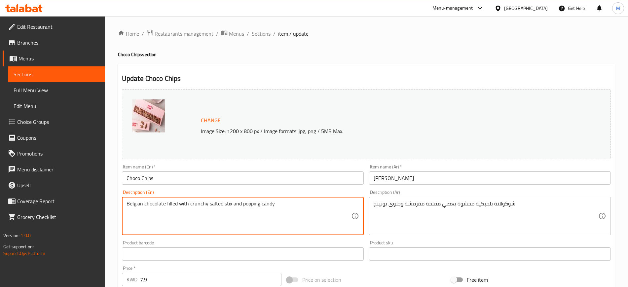
click at [230, 205] on textarea "Belgian chocolate filled with crunchy salted stix and popping candy" at bounding box center [239, 216] width 225 height 31
drag, startPoint x: 167, startPoint y: 202, endPoint x: 177, endPoint y: 203, distance: 9.7
click at [177, 203] on textarea "Belgian chocolate filled with crunchy salted stix and popping candy" at bounding box center [239, 216] width 225 height 31
click at [236, 206] on textarea "Belgian chocolate stuffed with crunchy salted stix and popping candy" at bounding box center [239, 216] width 225 height 31
type textarea "Belgian chocolate stuffed with crunchy salted sticks and popping candy"
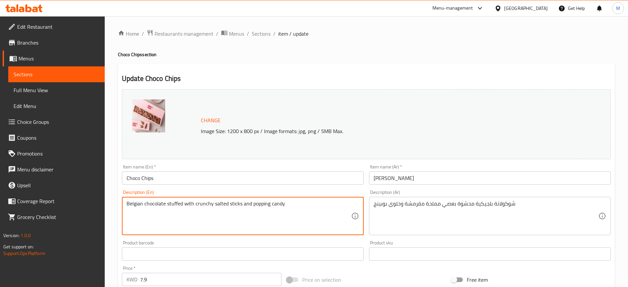
click at [203, 191] on div "Description (En) Belgian chocolate stuffed with crunchy salted sticks and poppi…" at bounding box center [243, 212] width 242 height 45
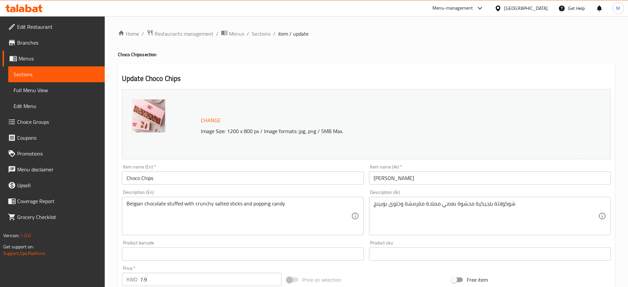
click at [204, 191] on div "Description (En) Belgian chocolate stuffed with crunchy salted sticks and poppi…" at bounding box center [243, 212] width 242 height 45
click at [198, 188] on div "Description (En) Belgian chocolate stuffed with crunchy salted sticks and poppi…" at bounding box center [242, 212] width 247 height 51
click at [218, 178] on input "Choco Chips" at bounding box center [243, 178] width 242 height 13
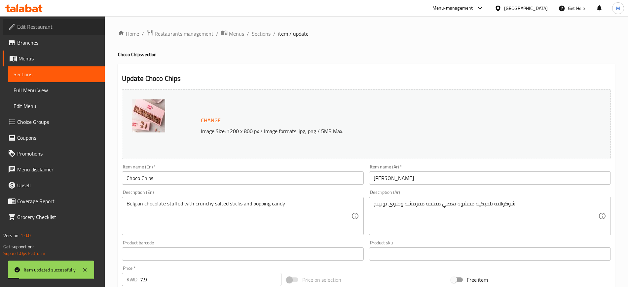
click at [44, 30] on span "Edit Restaurant" at bounding box center [58, 27] width 82 height 8
